Goal: Task Accomplishment & Management: Complete application form

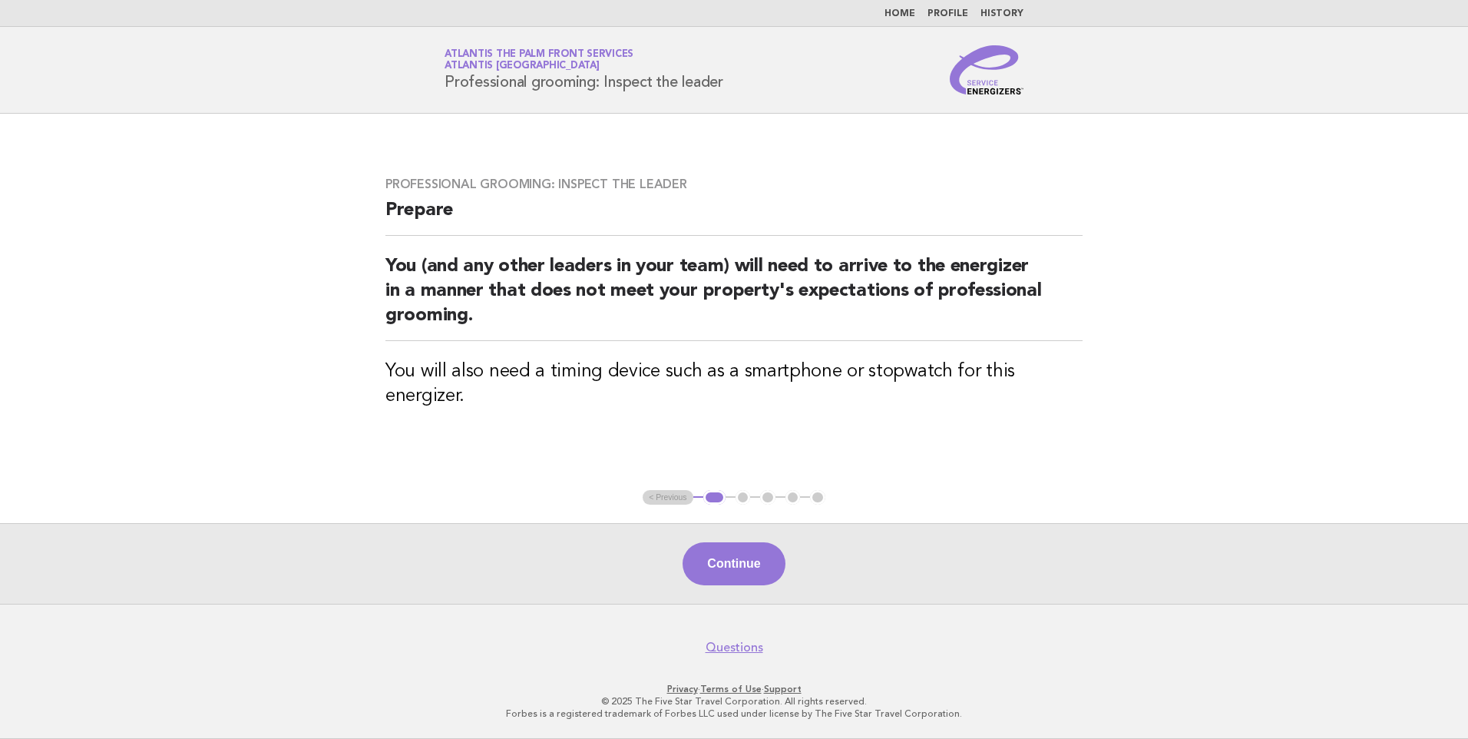
click at [899, 5] on nav "Home Profile History" at bounding box center [734, 13] width 1468 height 27
click at [905, 12] on link "Home" at bounding box center [900, 13] width 31 height 9
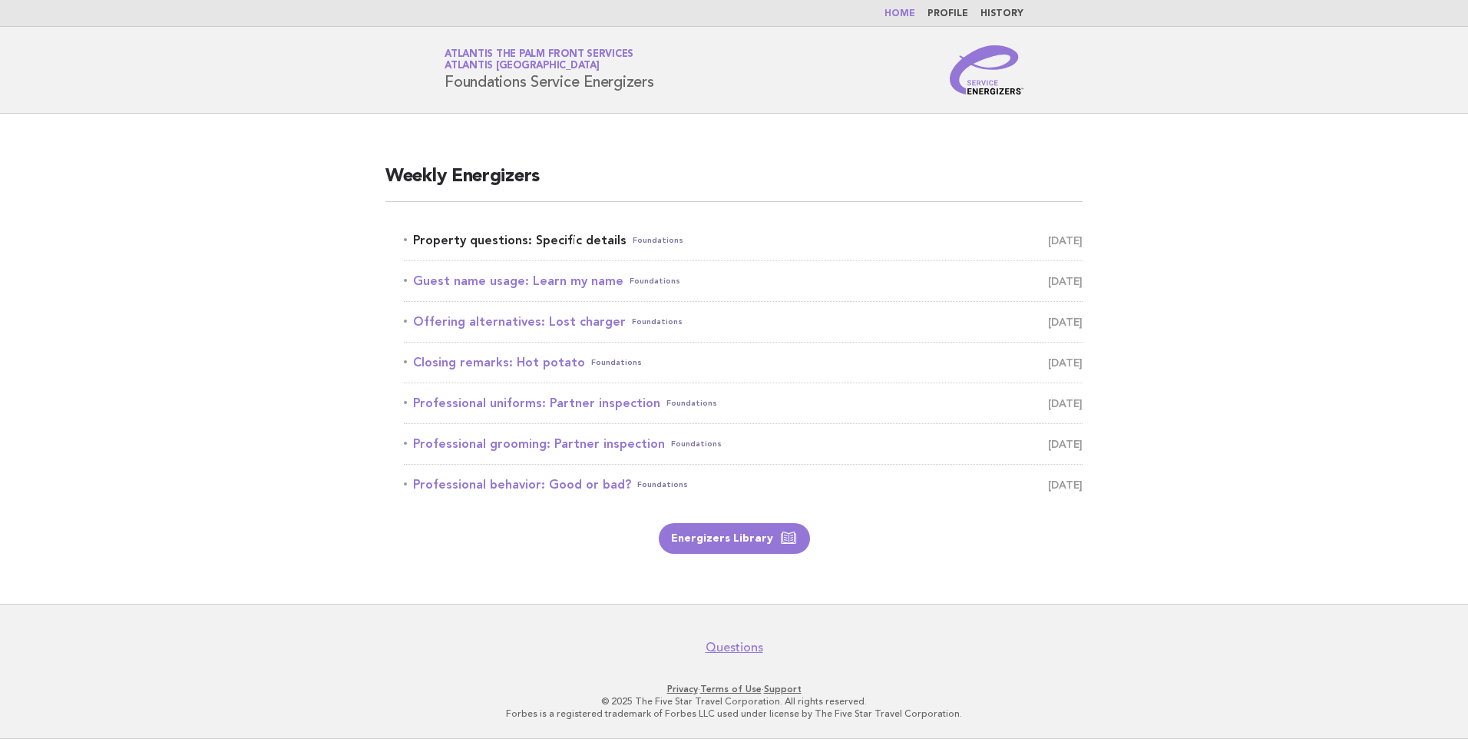
click at [541, 237] on link "Property questions: Specific details Foundations September 27" at bounding box center [743, 241] width 679 height 22
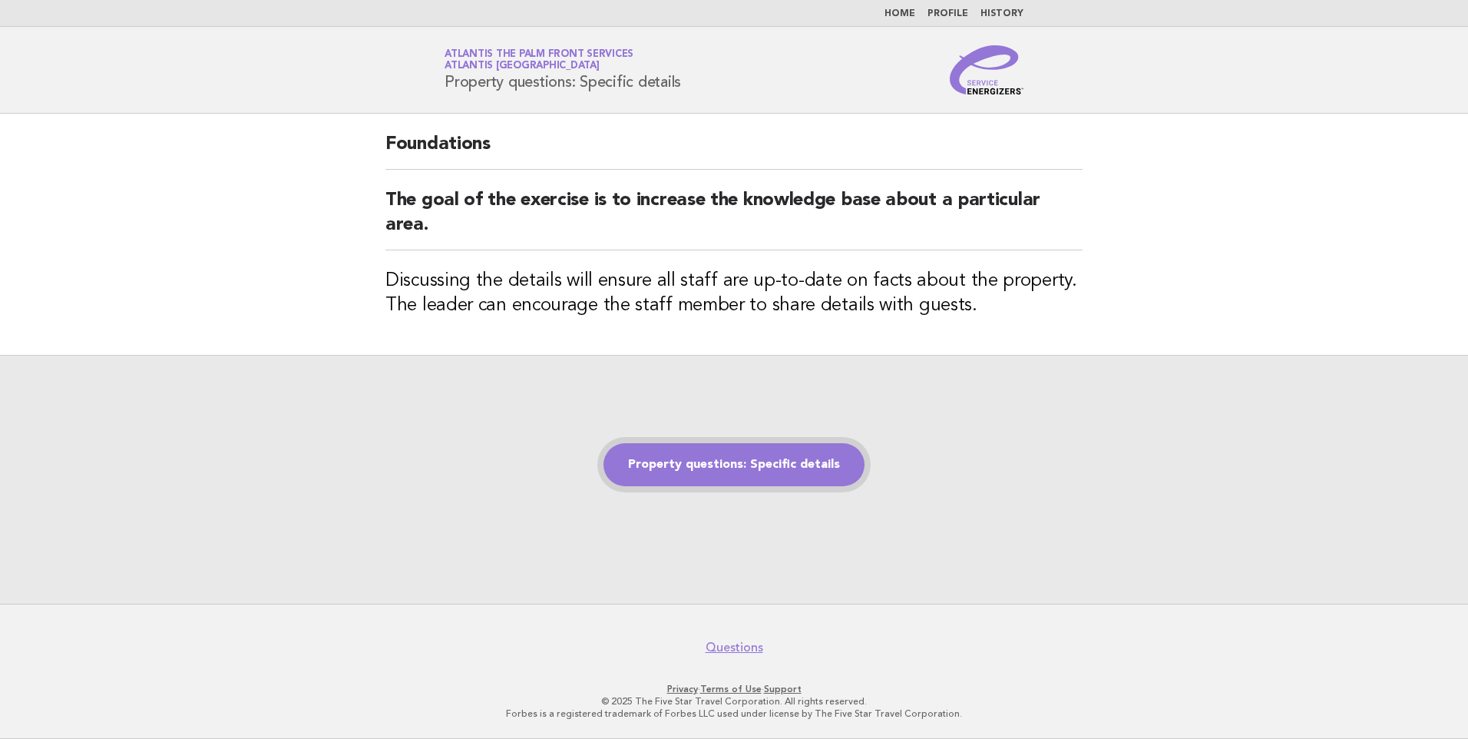
click at [723, 462] on link "Property questions: Specific details" at bounding box center [734, 464] width 261 height 43
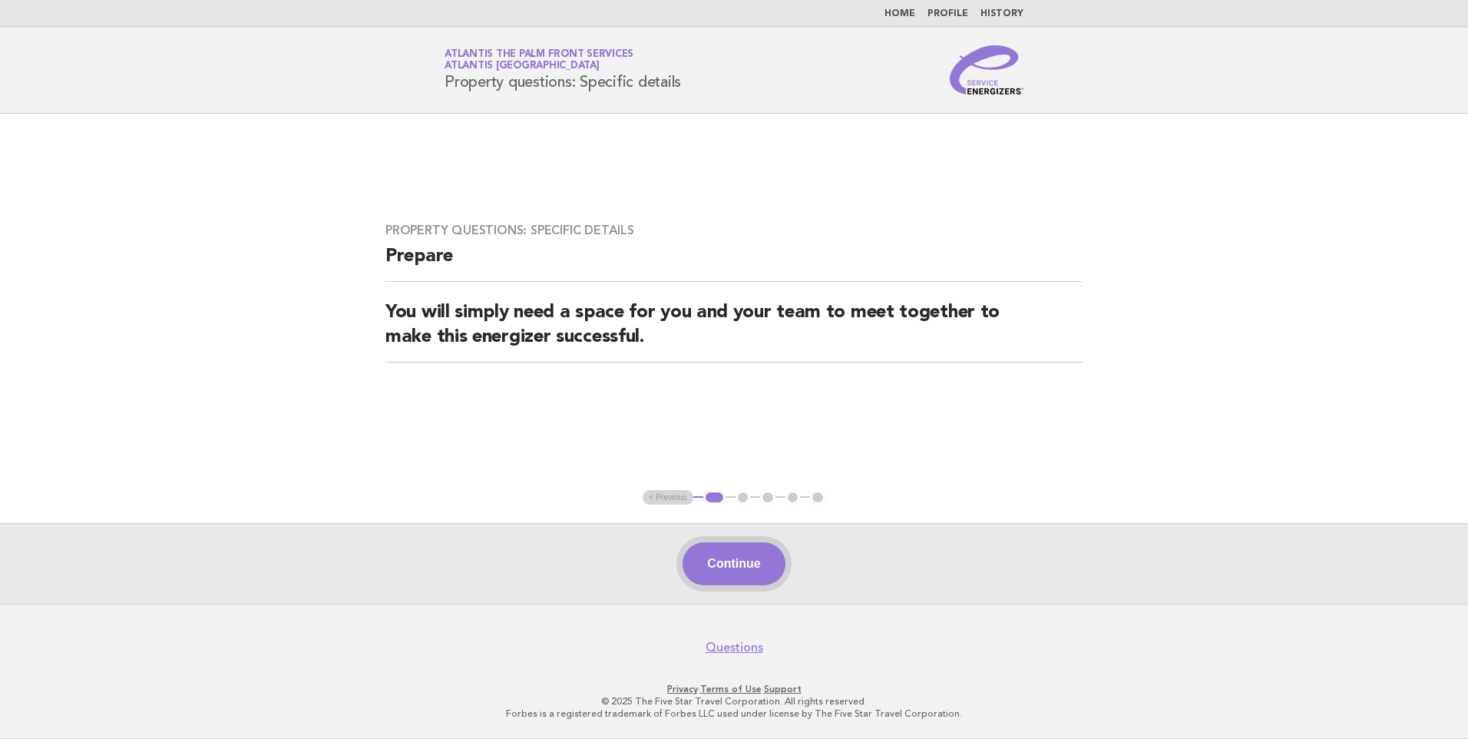
click at [758, 556] on button "Continue" at bounding box center [734, 563] width 102 height 43
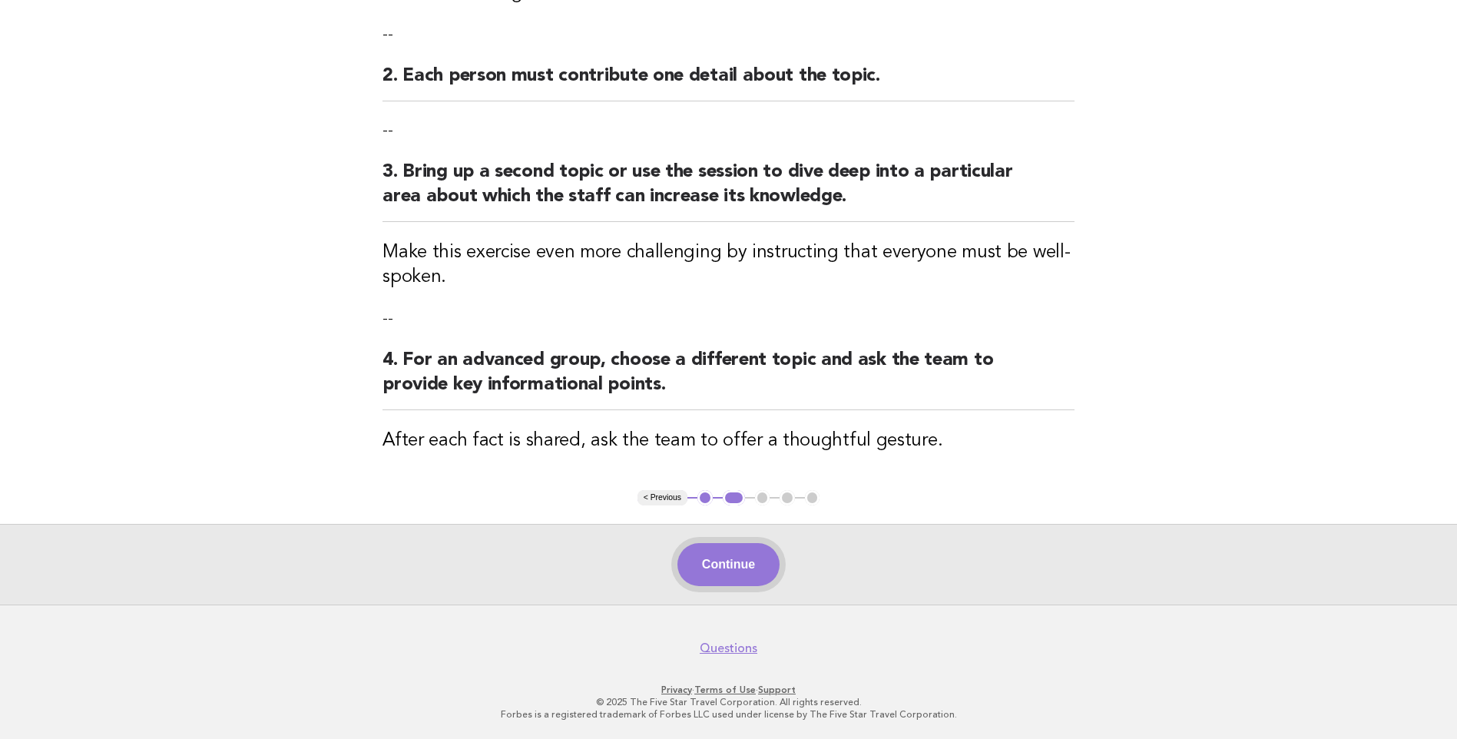
click at [716, 581] on button "Continue" at bounding box center [728, 564] width 102 height 43
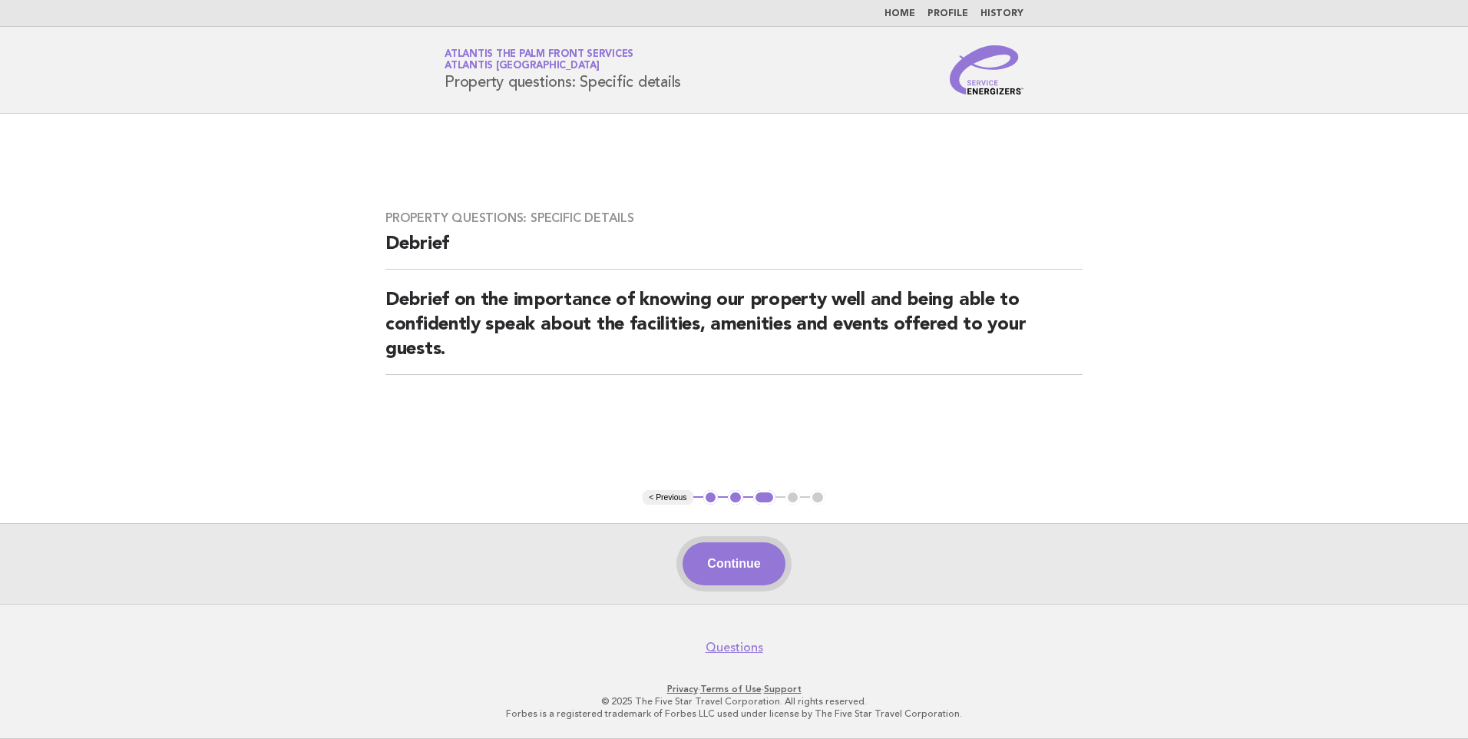
click at [721, 569] on button "Continue" at bounding box center [734, 563] width 102 height 43
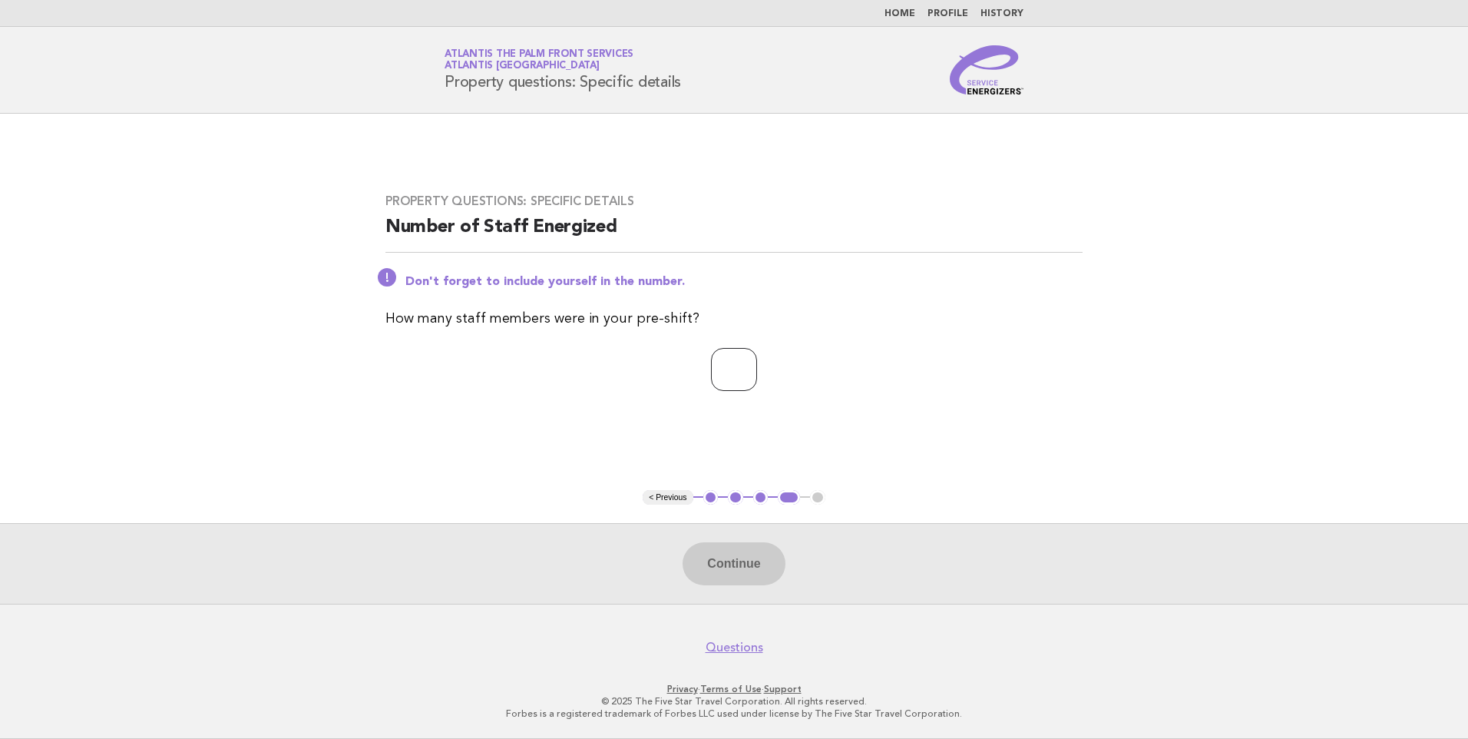
click at [726, 363] on input "number" at bounding box center [734, 369] width 46 height 43
type input "*"
click at [741, 559] on button "Continue" at bounding box center [734, 563] width 102 height 43
